Goal: Task Accomplishment & Management: Manage account settings

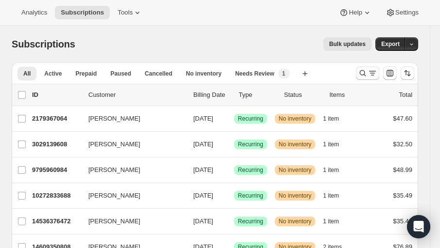
click at [357, 73] on button "Search and filter results" at bounding box center [367, 73] width 23 height 14
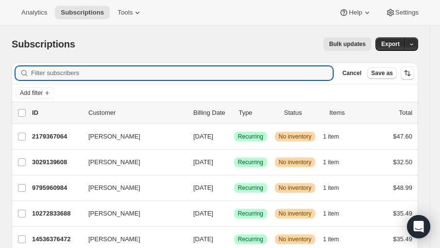
paste input "[EMAIL_ADDRESS][DOMAIN_NAME]"
type input "[EMAIL_ADDRESS][DOMAIN_NAME]"
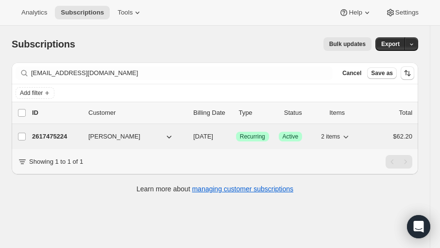
click at [46, 139] on p "2617475224" at bounding box center [56, 137] width 49 height 10
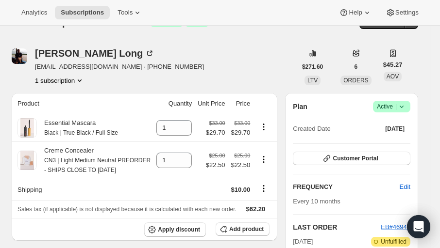
scroll to position [26, 0]
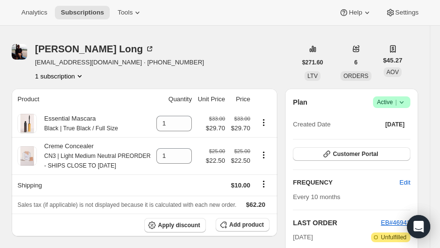
click at [403, 98] on icon at bounding box center [401, 103] width 10 height 10
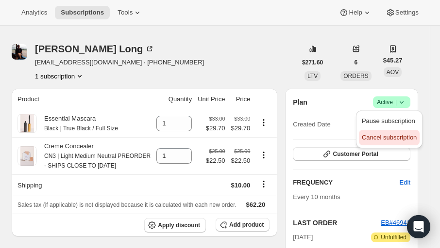
click at [389, 141] on span "Cancel subscription" at bounding box center [389, 138] width 55 height 10
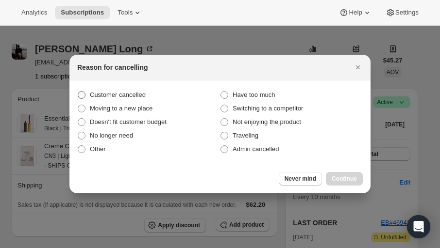
click at [81, 94] on span ":rc2:" at bounding box center [82, 95] width 8 height 8
click at [78, 92] on input "Customer cancelled" at bounding box center [78, 91] width 0 height 0
radio input "true"
click at [332, 179] on span "Continue" at bounding box center [343, 179] width 25 height 8
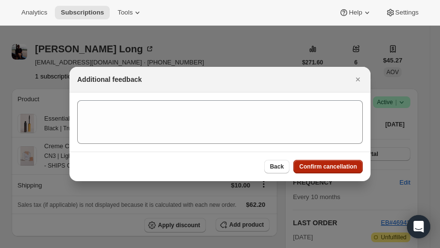
click at [326, 163] on button "Confirm cancellation" at bounding box center [327, 167] width 69 height 14
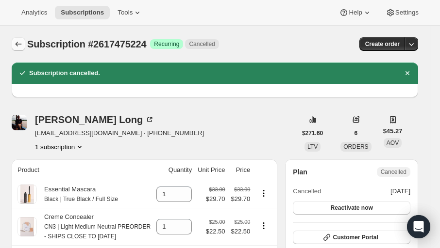
click at [17, 44] on icon "Subscriptions" at bounding box center [19, 44] width 10 height 10
